Goal: Book appointment/travel/reservation

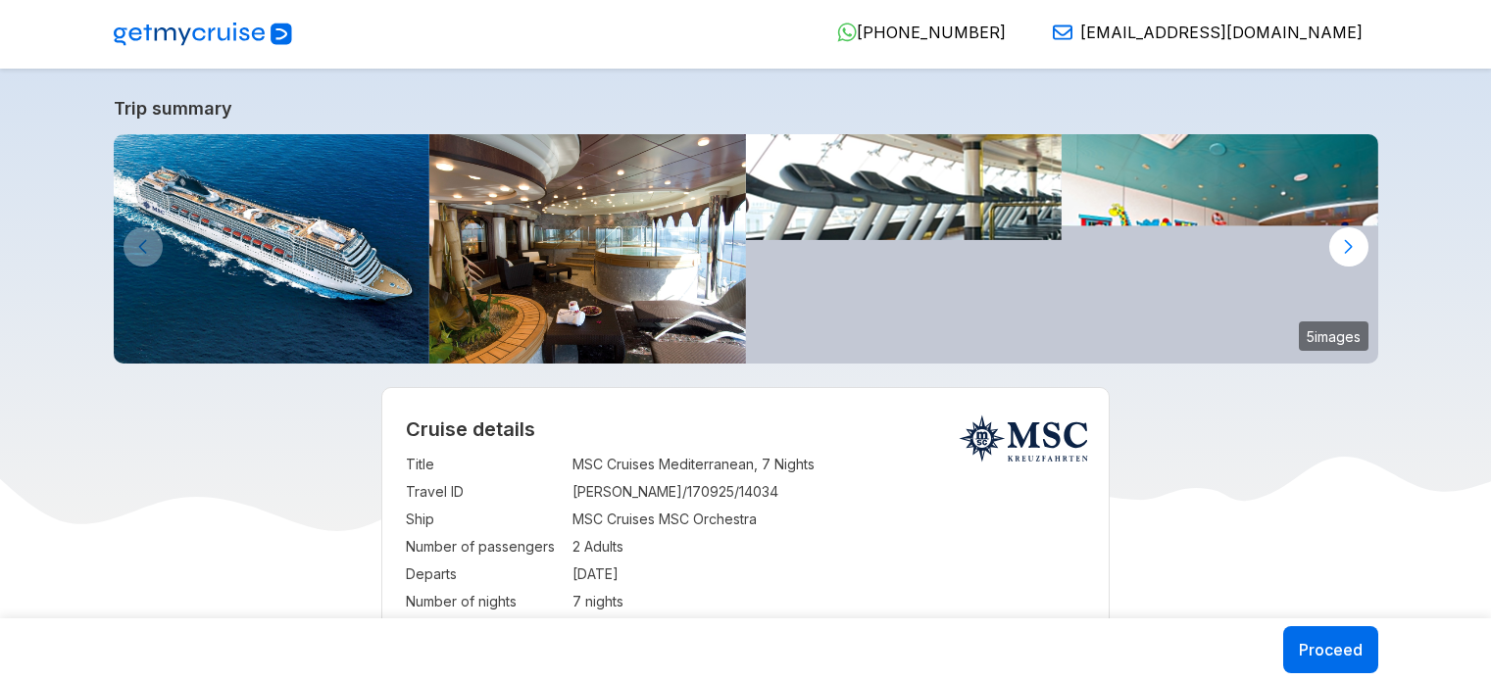
select select "**"
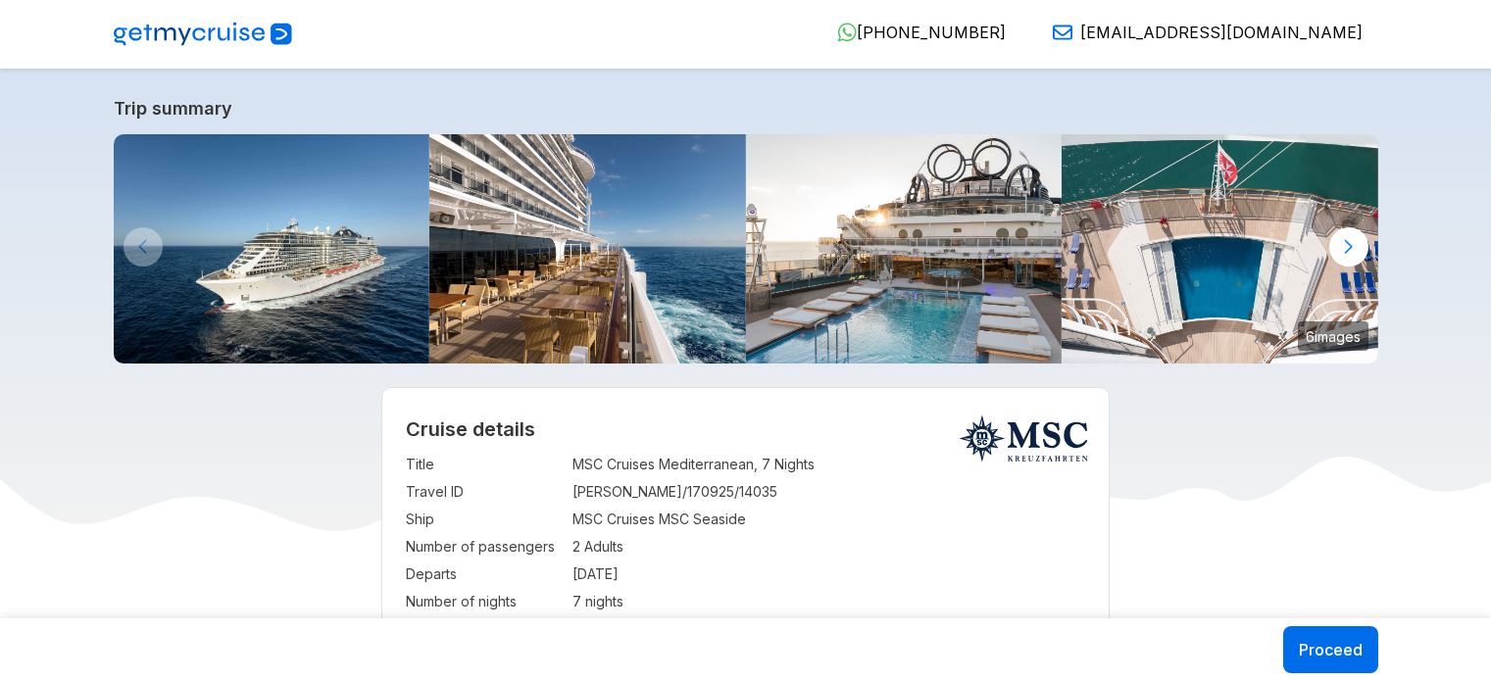
select select "**"
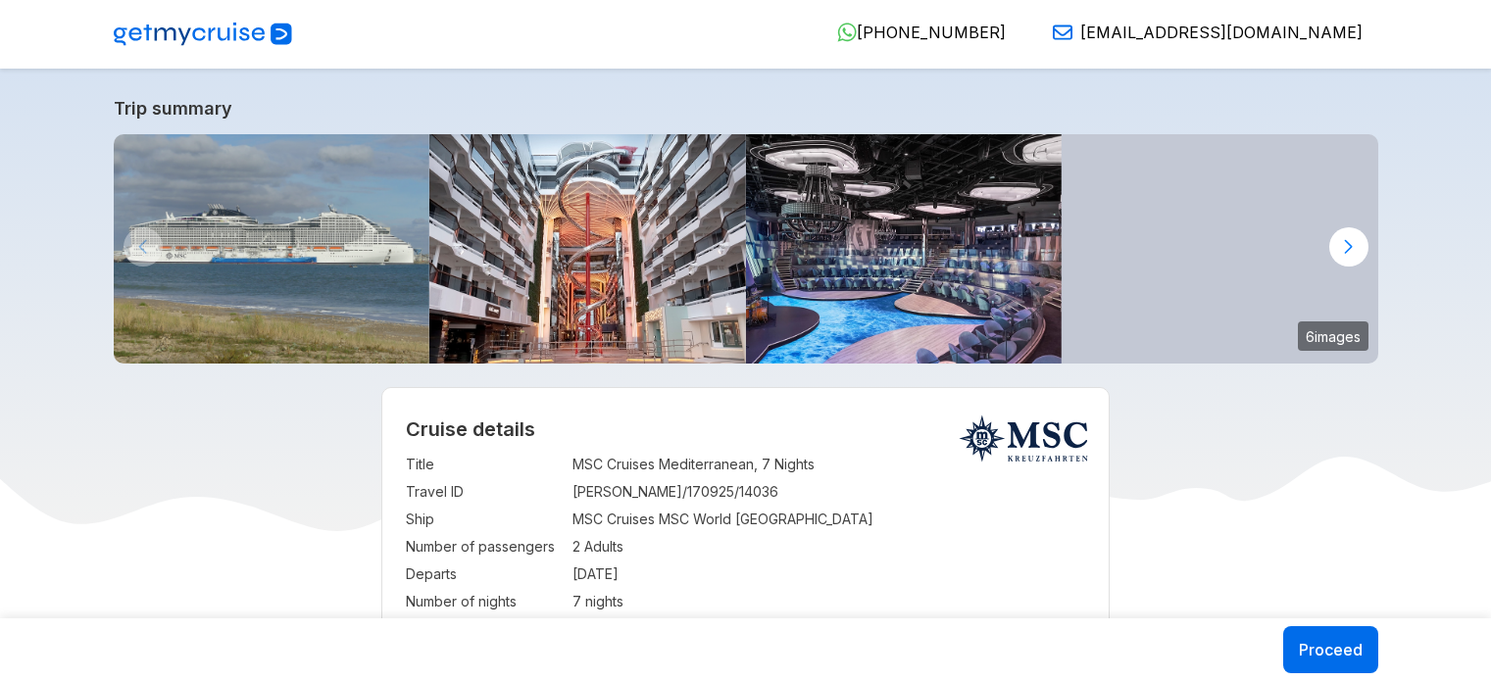
select select "**"
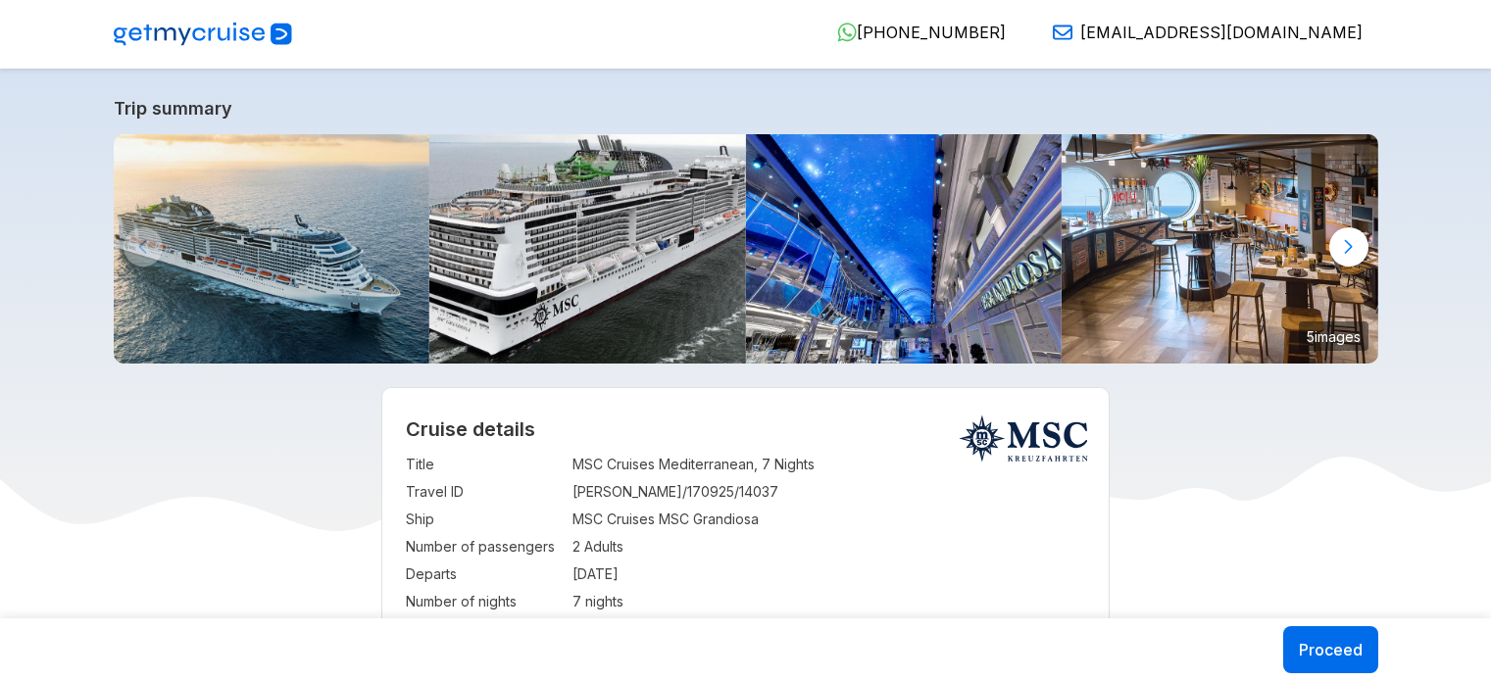
select select "**"
